Goal: Check status: Check status

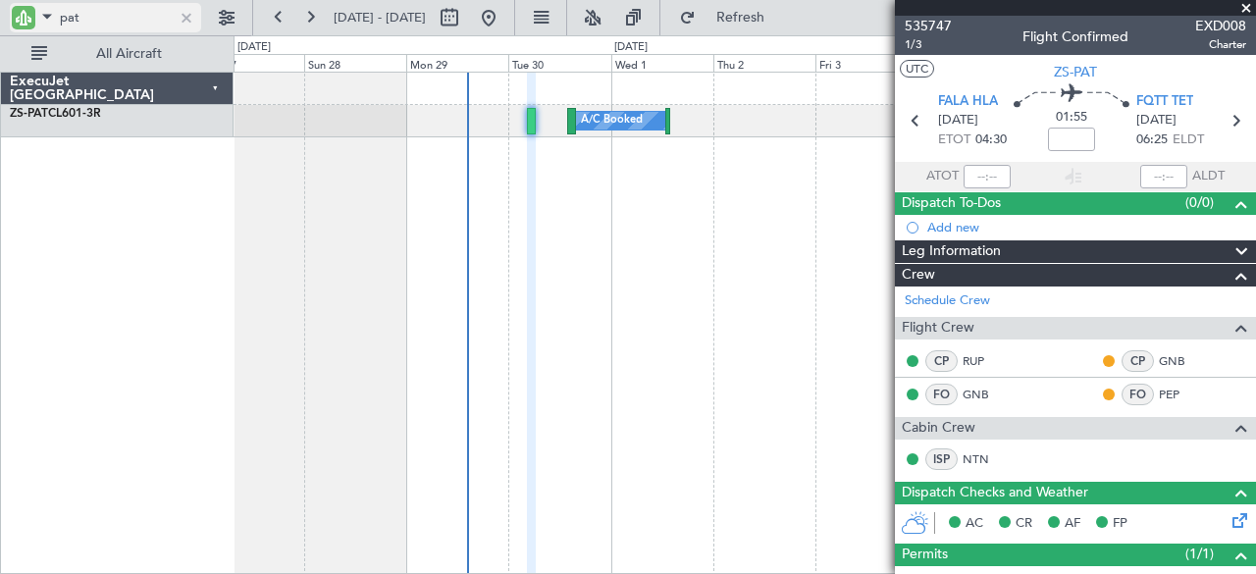
click at [180, 16] on div at bounding box center [187, 18] width 22 height 22
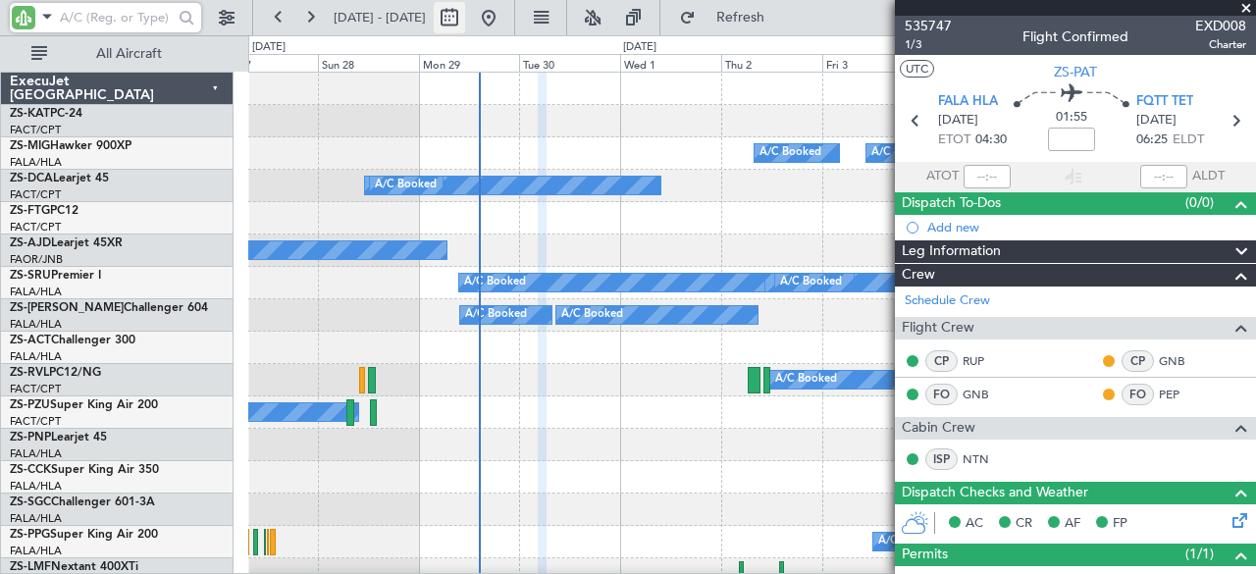
click at [465, 23] on button at bounding box center [449, 17] width 31 height 31
select select "9"
select select "2025"
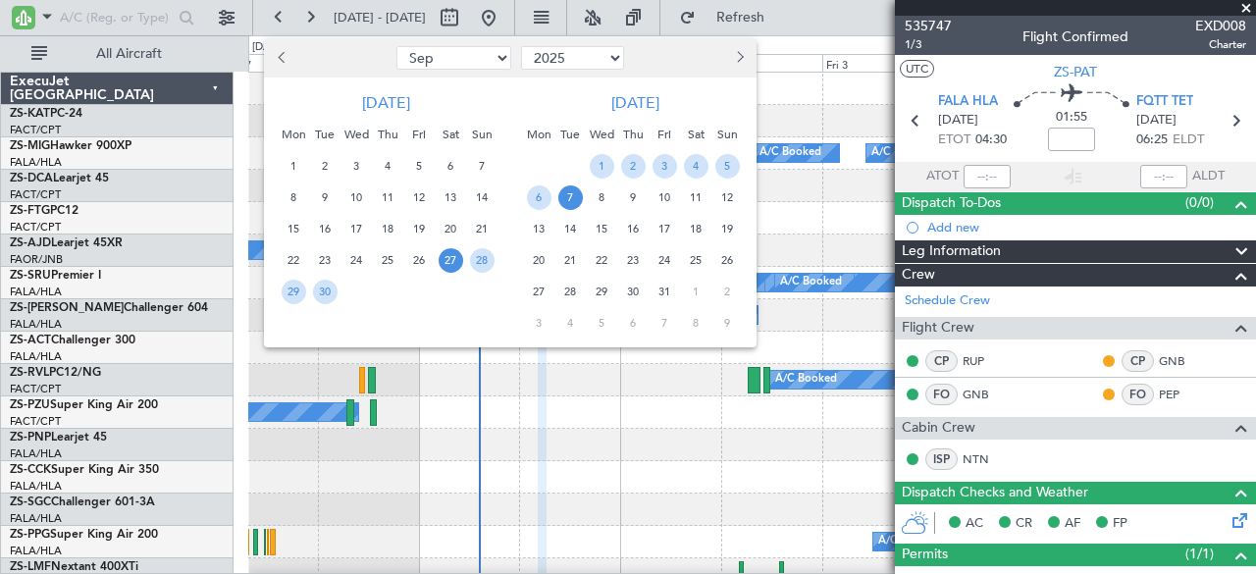
click at [743, 59] on button "Next month" at bounding box center [739, 57] width 22 height 31
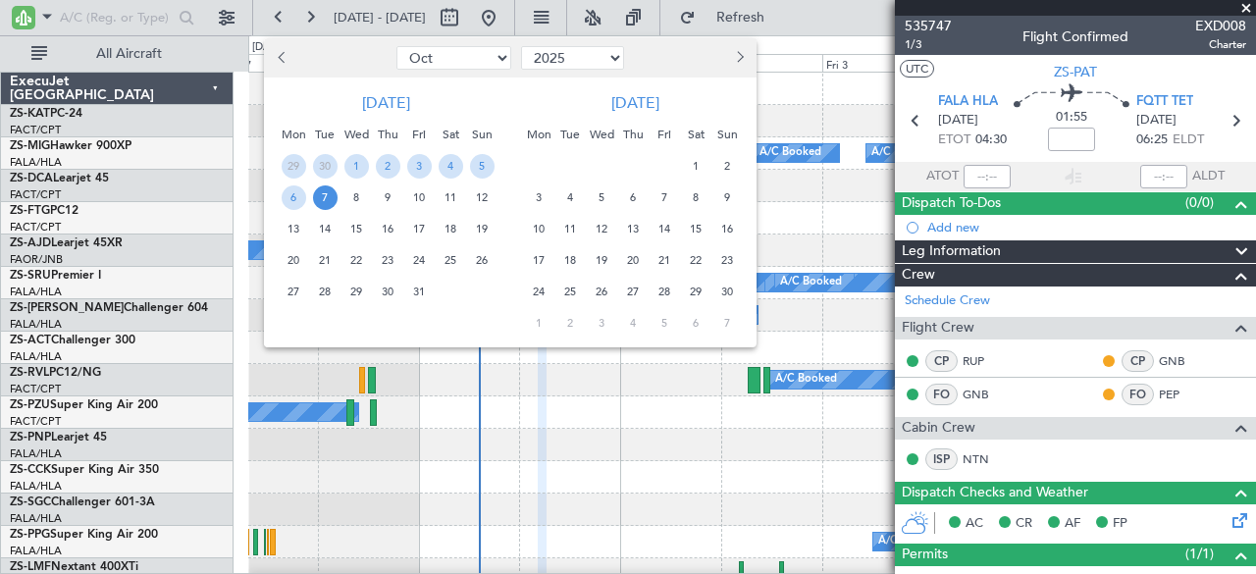
click at [743, 58] on button "Next month" at bounding box center [739, 57] width 22 height 31
click at [741, 56] on span "Next month" at bounding box center [738, 57] width 12 height 12
select select "12"
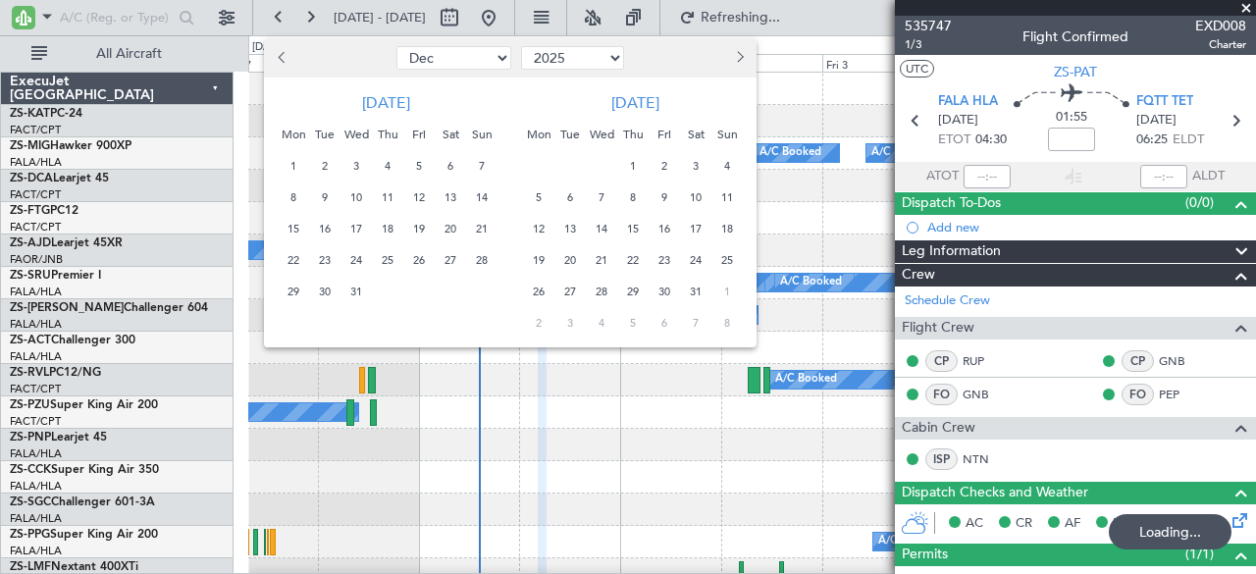
click at [126, 9] on div at bounding box center [628, 287] width 1256 height 574
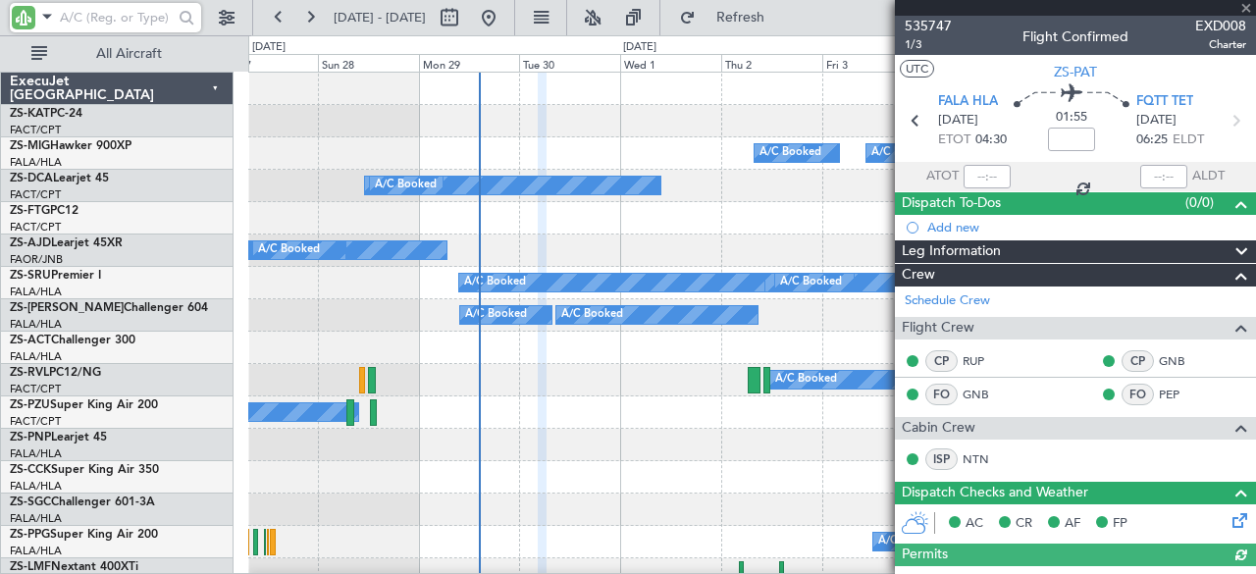
click at [125, 18] on input "text" at bounding box center [116, 17] width 113 height 29
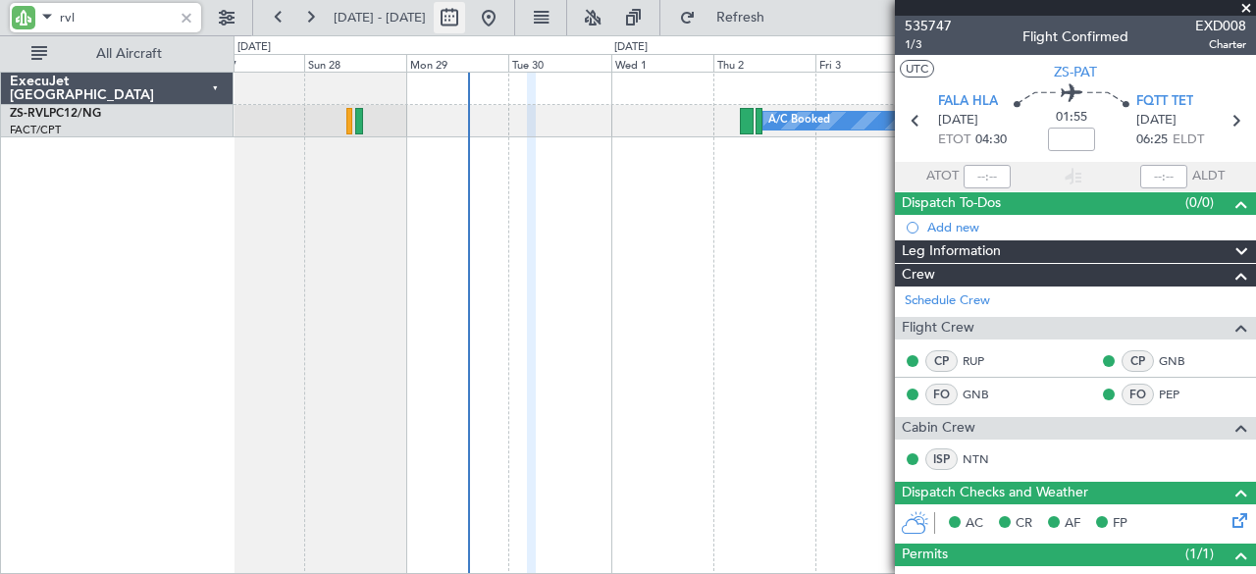
type input "rvl"
click at [465, 14] on button at bounding box center [449, 17] width 31 height 31
select select "12"
select select "2025"
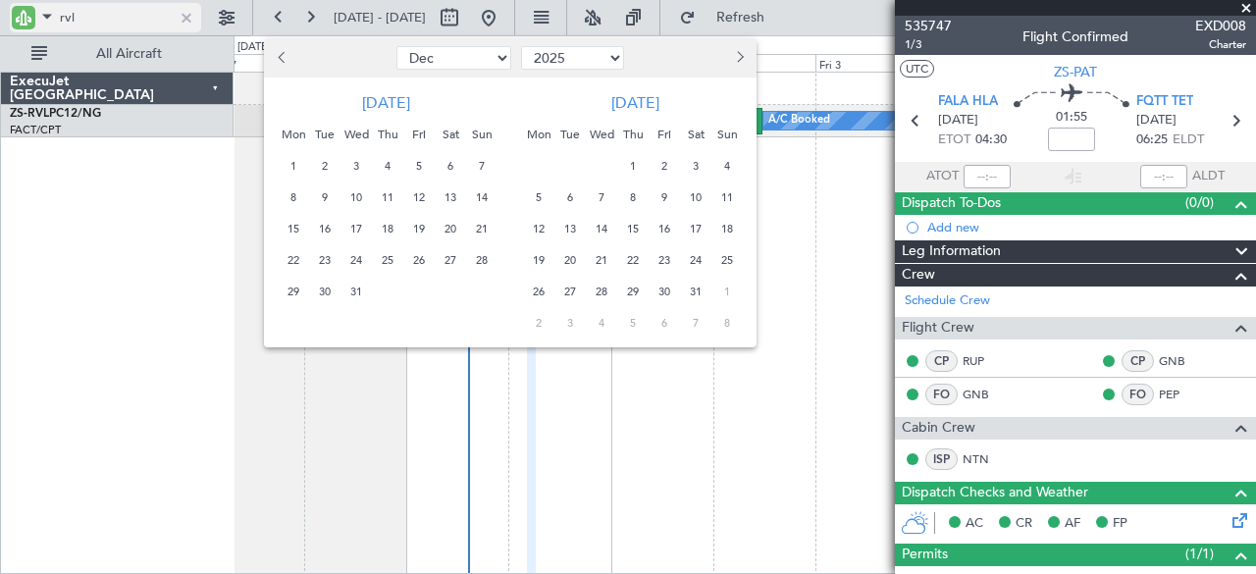
click at [186, 17] on div at bounding box center [628, 287] width 1256 height 574
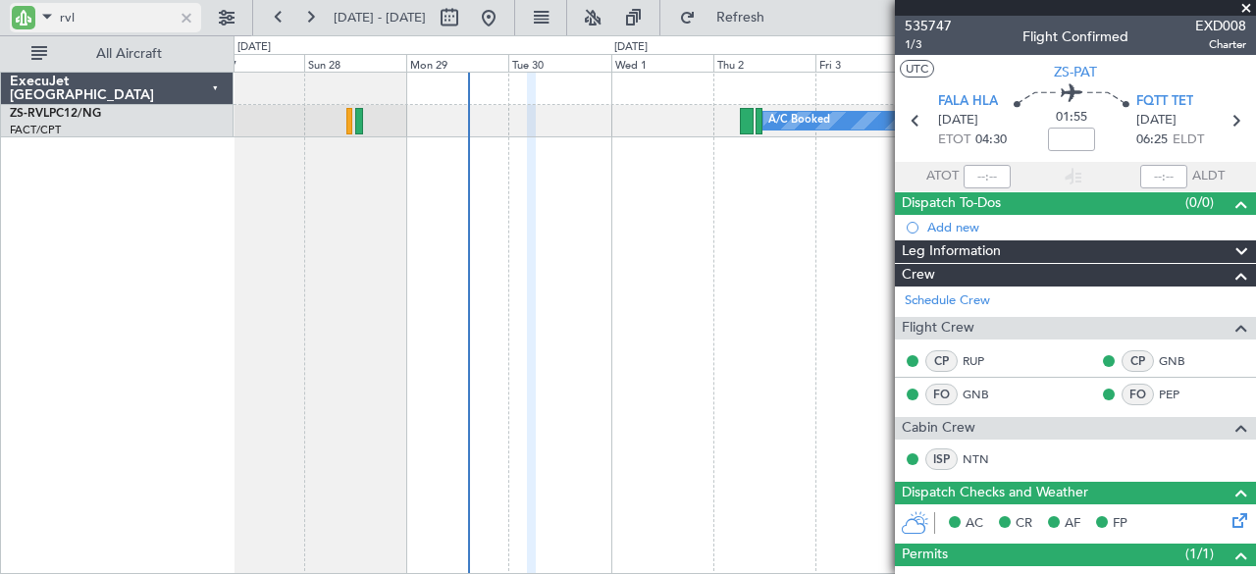
click at [185, 17] on div at bounding box center [187, 18] width 22 height 22
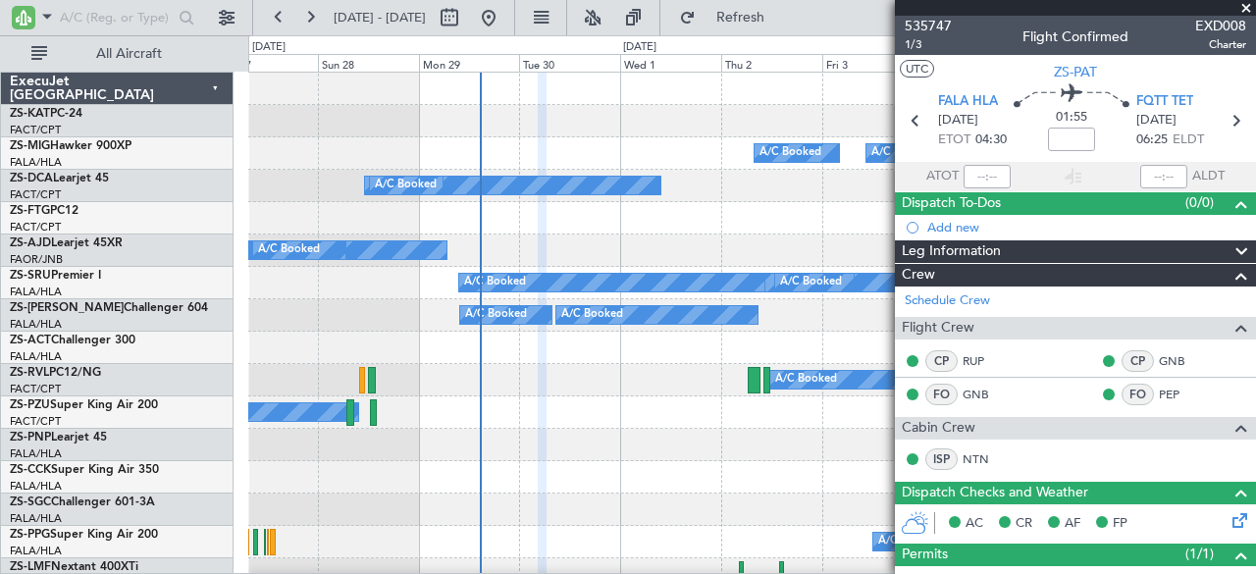
click at [1243, 10] on span at bounding box center [1246, 9] width 20 height 18
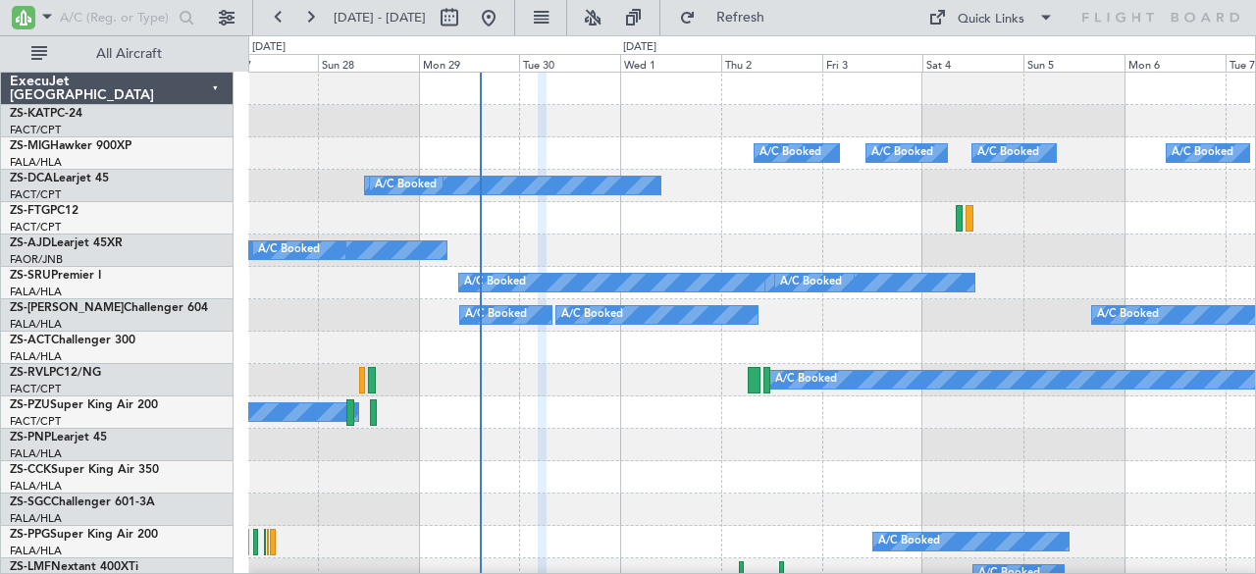
type input "0"
click at [504, 13] on button at bounding box center [488, 17] width 31 height 31
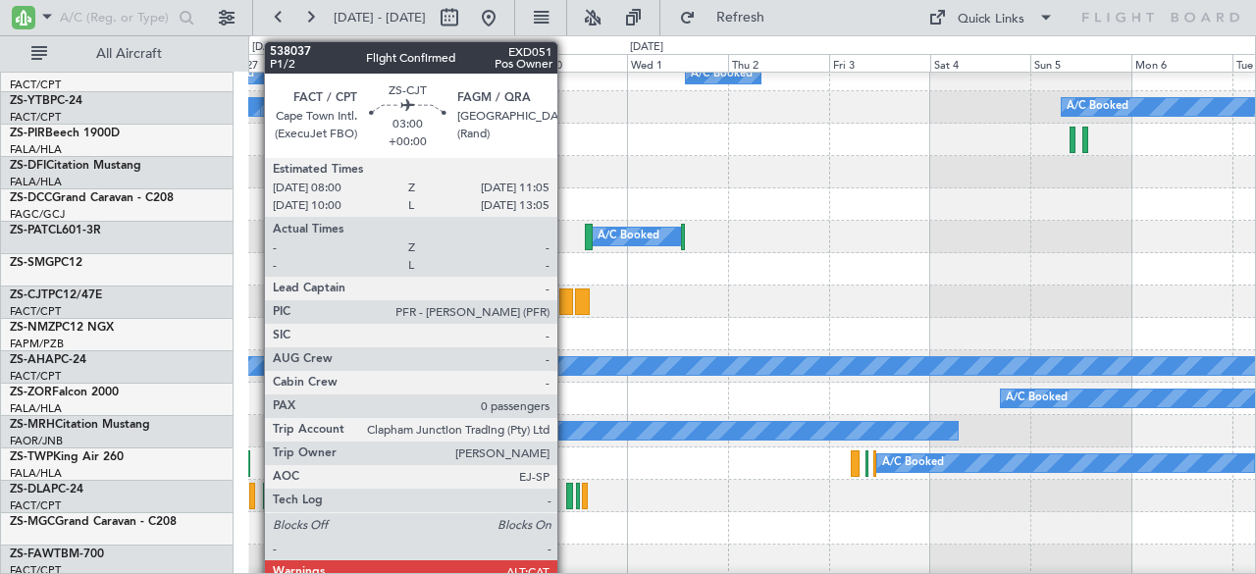
scroll to position [791, 0]
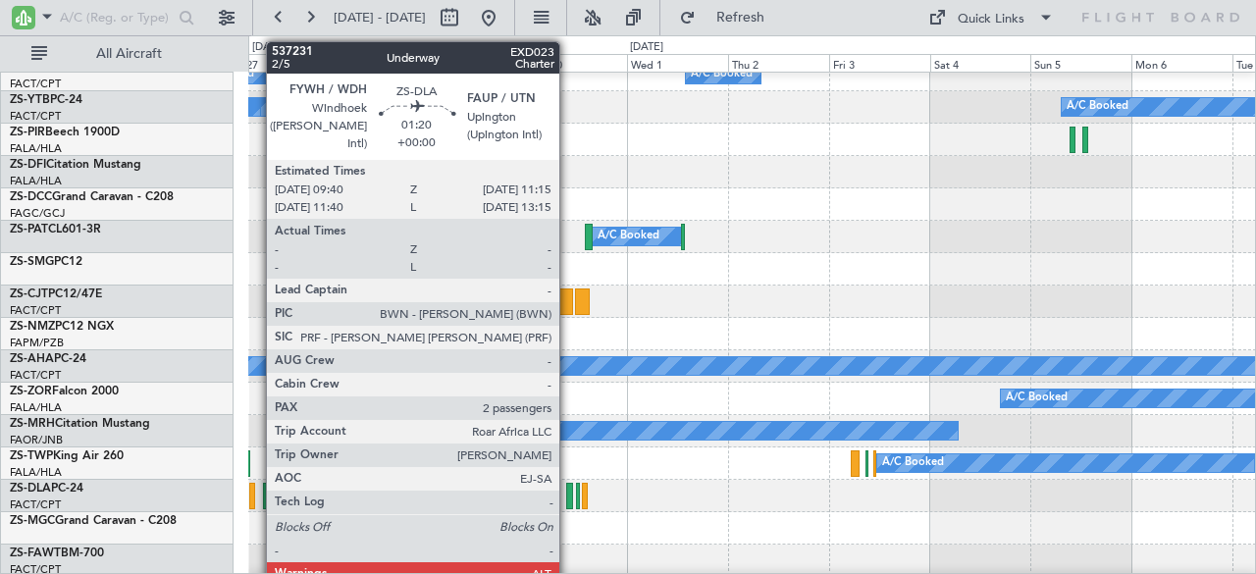
click at [569, 490] on div at bounding box center [569, 496] width 7 height 26
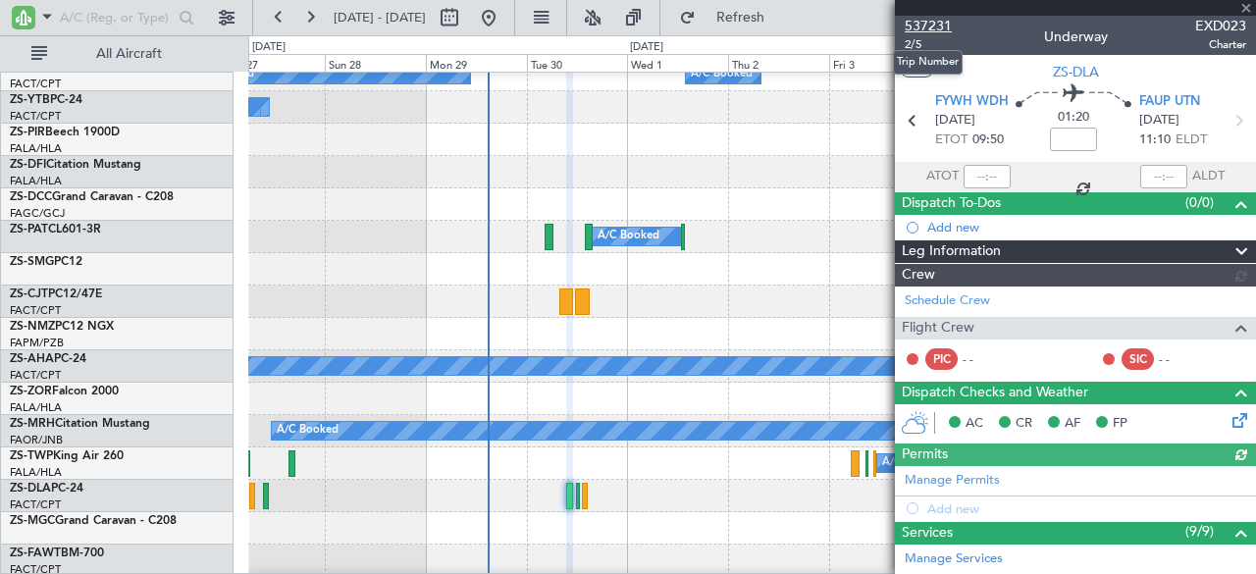
click at [934, 27] on span "537231" at bounding box center [927, 26] width 47 height 21
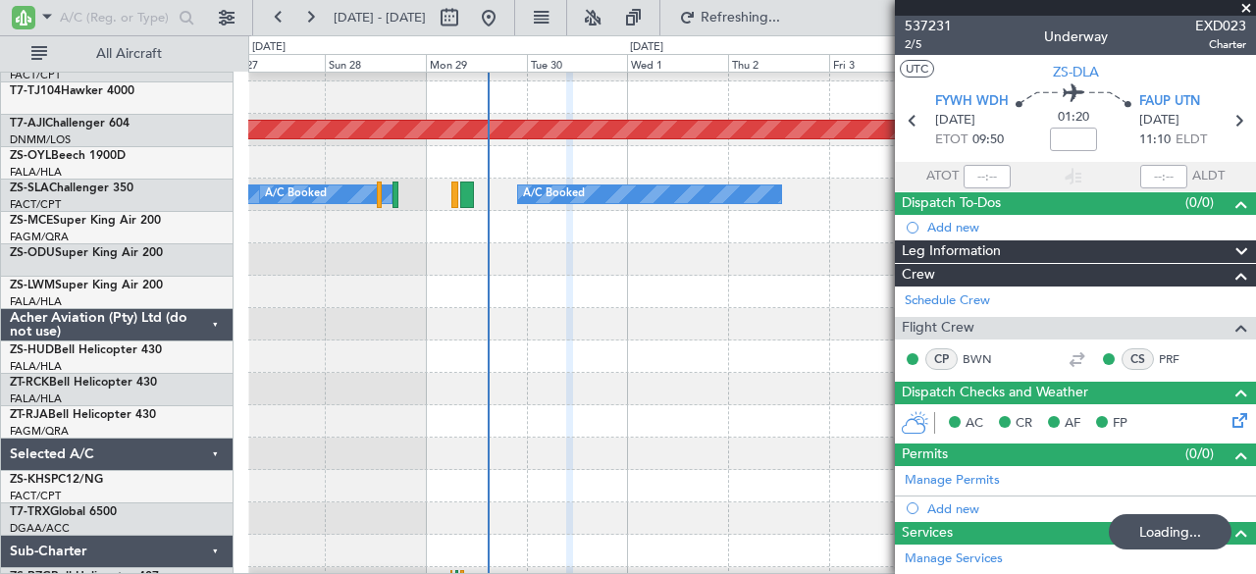
scroll to position [1310, 0]
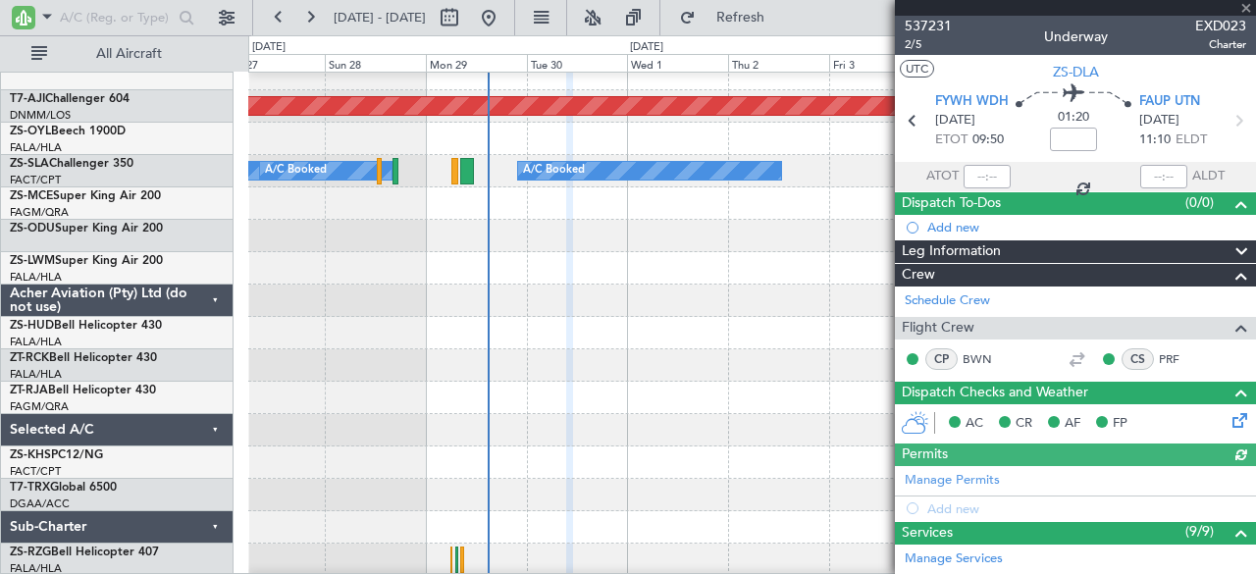
drag, startPoint x: 1247, startPoint y: 7, endPoint x: 1220, endPoint y: 11, distance: 26.8
click at [1247, 7] on div at bounding box center [1075, 8] width 361 height 16
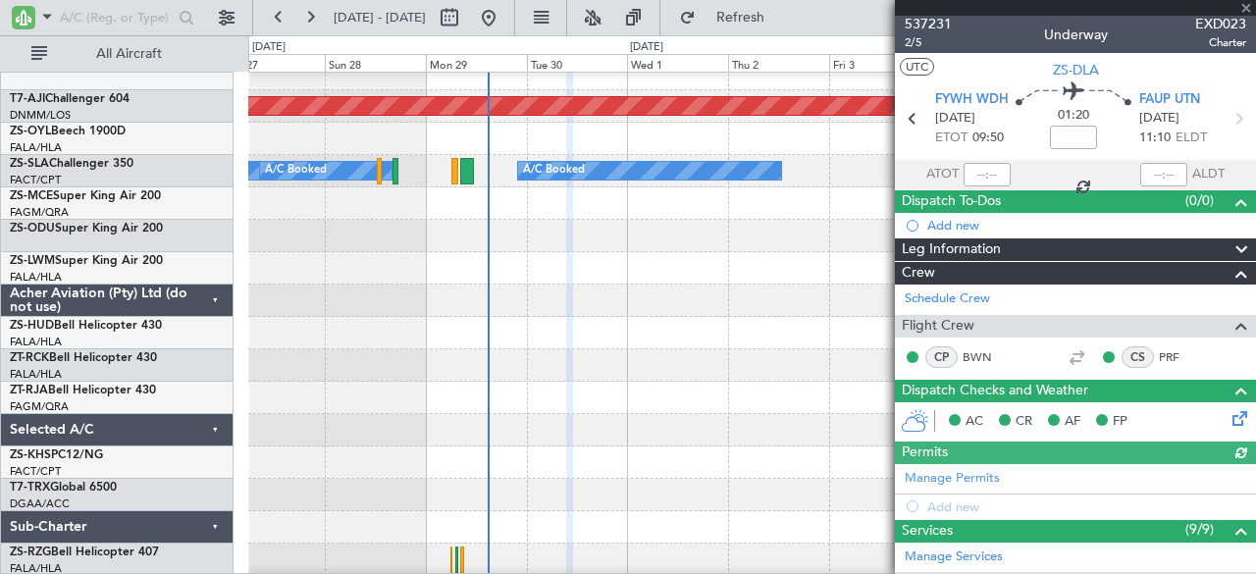
click at [622, 393] on div at bounding box center [751, 398] width 1007 height 32
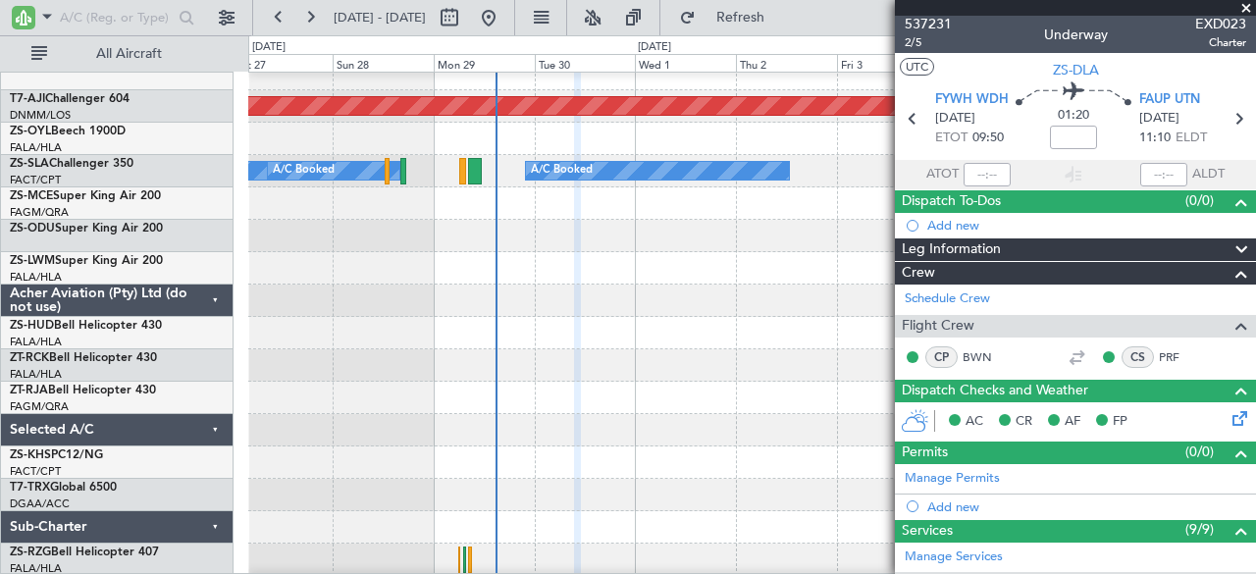
click at [1248, 8] on span at bounding box center [1246, 9] width 20 height 18
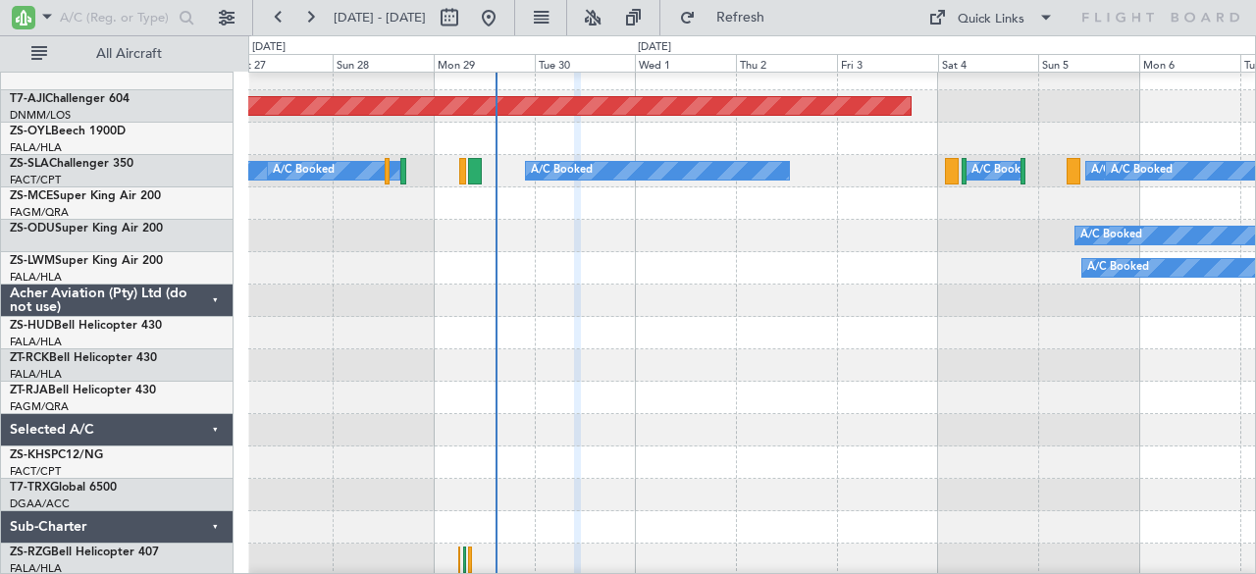
type input "0"
click at [604, 450] on div at bounding box center [751, 462] width 1007 height 32
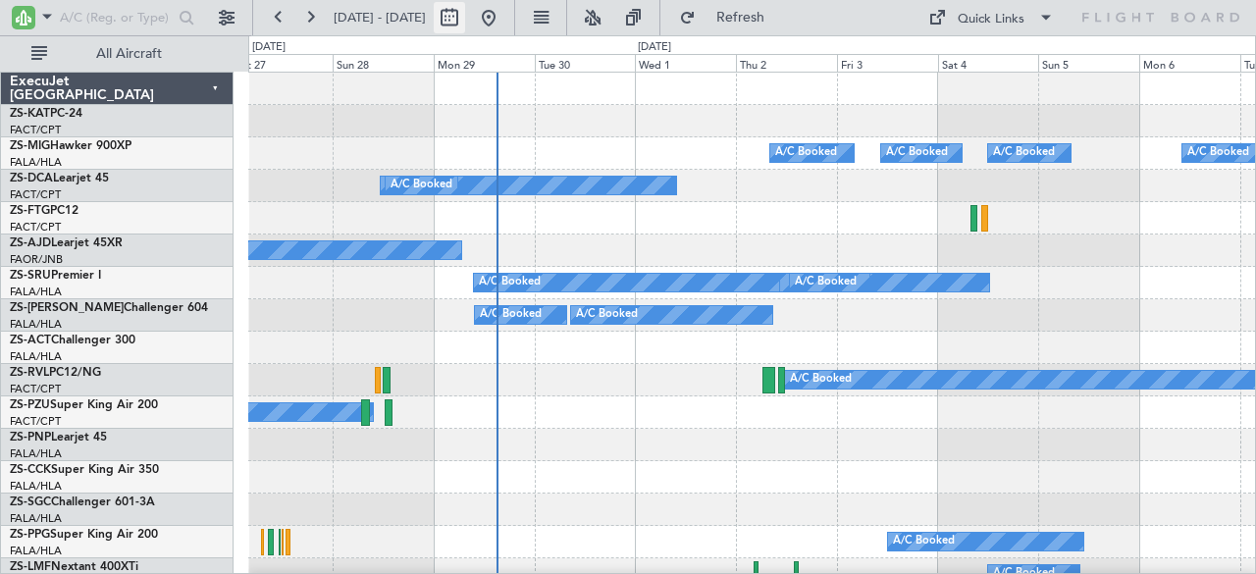
click at [465, 13] on button at bounding box center [449, 17] width 31 height 31
select select "9"
select select "2025"
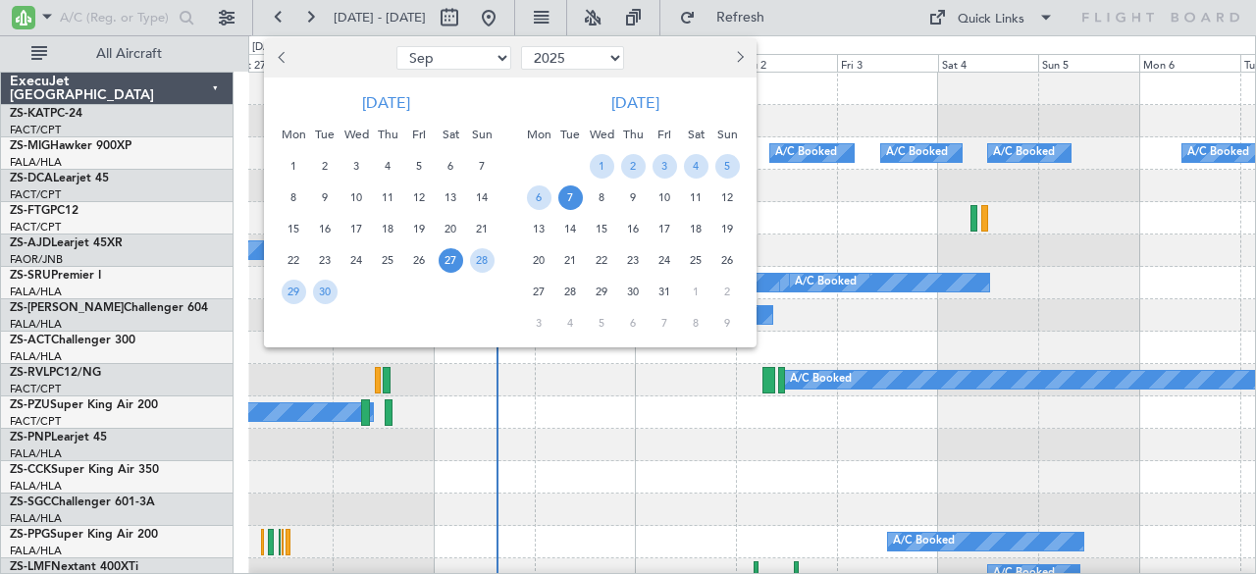
click at [768, 210] on div at bounding box center [628, 287] width 1256 height 574
